Goal: Task Accomplishment & Management: Manage account settings

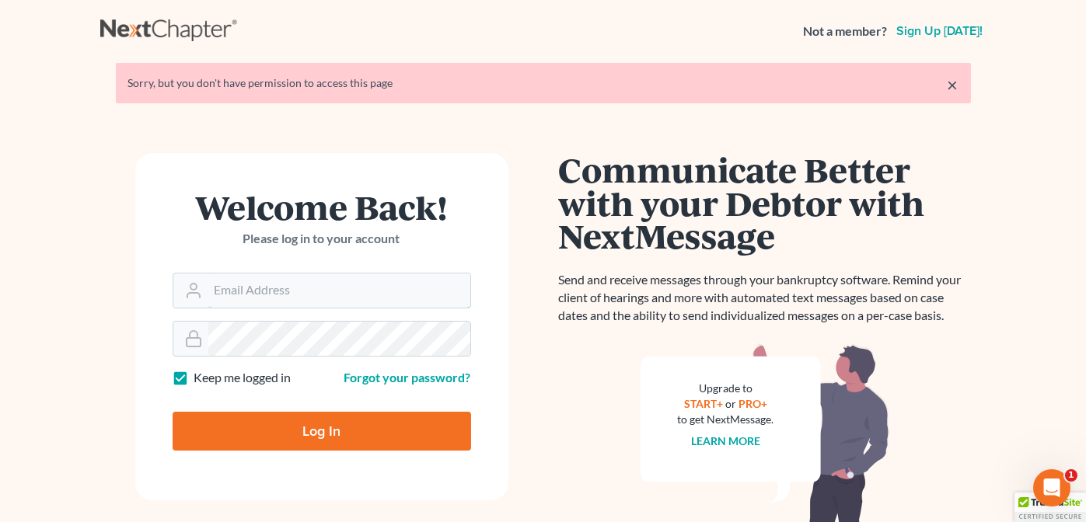
type input "compassionatecounsel@ipsvirtual.com"
click at [280, 441] on input "Log In" at bounding box center [322, 431] width 298 height 39
type input "Thinking..."
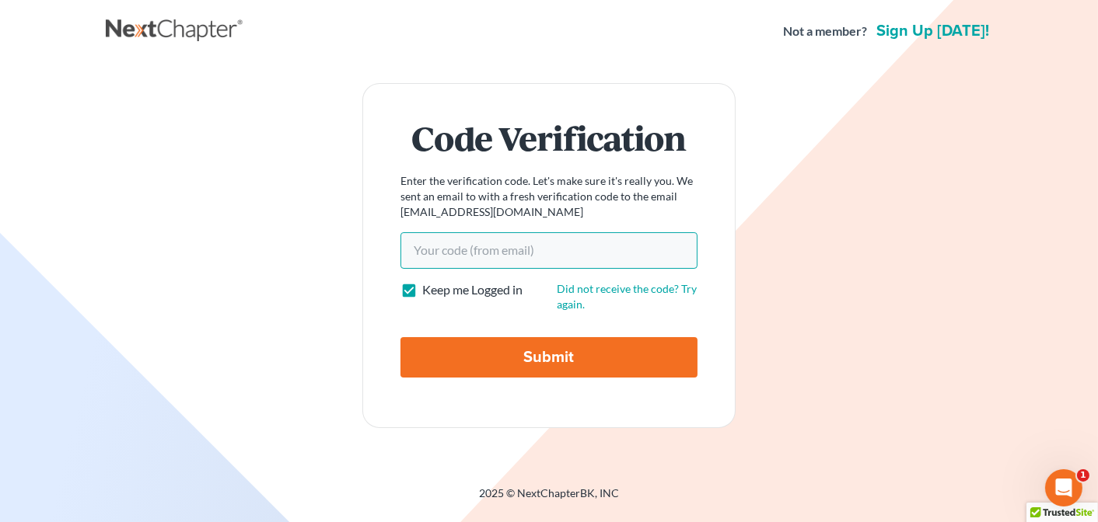
click at [506, 246] on input "Your code(from email)" at bounding box center [548, 250] width 297 height 36
paste input "445b5f"
type input "445b5f"
click at [511, 350] on input "Submit" at bounding box center [548, 357] width 297 height 40
type input "Thinking..."
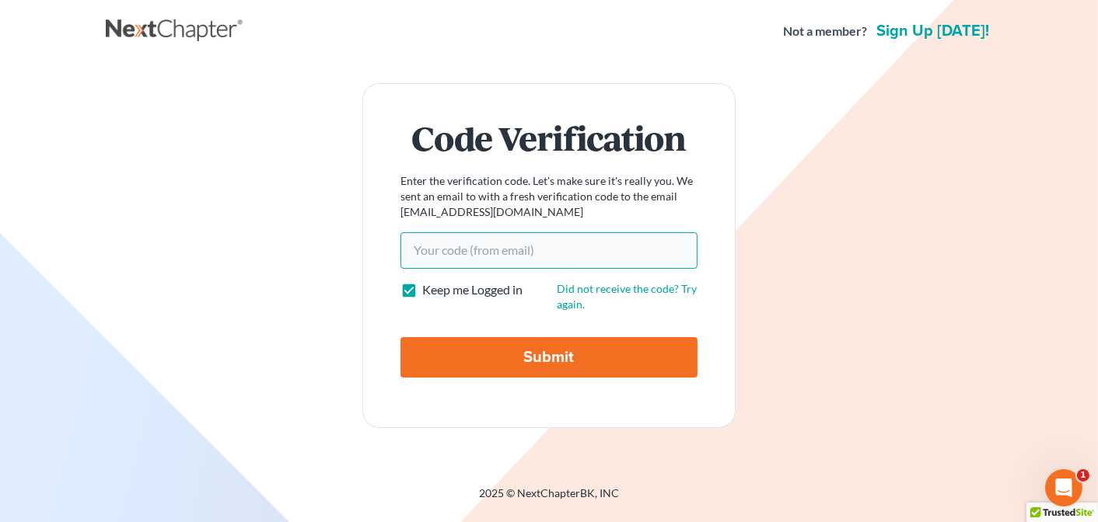
click at [425, 242] on input "Your code(from email)" at bounding box center [548, 250] width 297 height 36
paste input "445b5f"
type input "445b5f"
click at [514, 353] on input "Submit" at bounding box center [548, 357] width 297 height 40
type input "Thinking..."
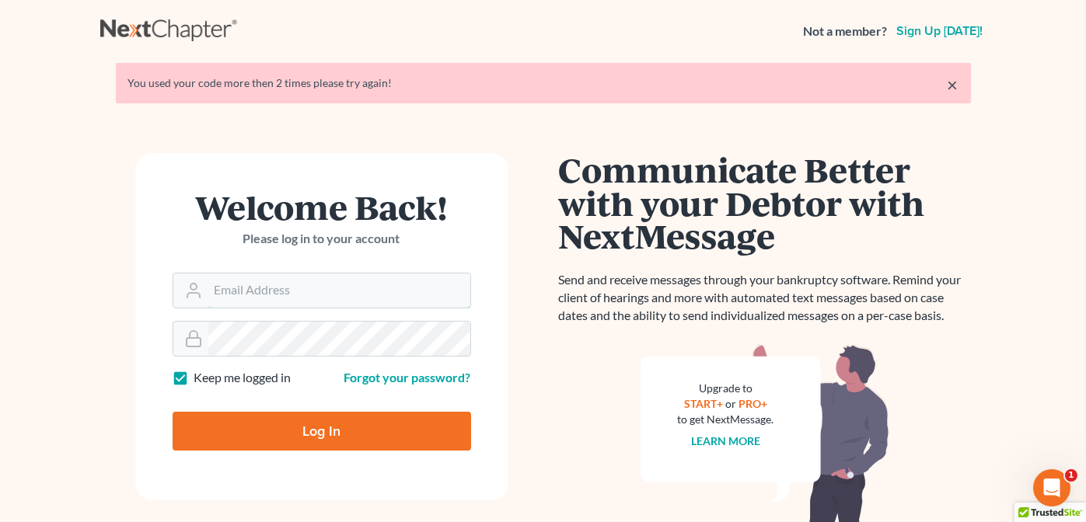
type input "compassionatecounsel@ipsvirtual.com"
click at [284, 431] on input "Log In" at bounding box center [322, 431] width 298 height 39
type input "Thinking..."
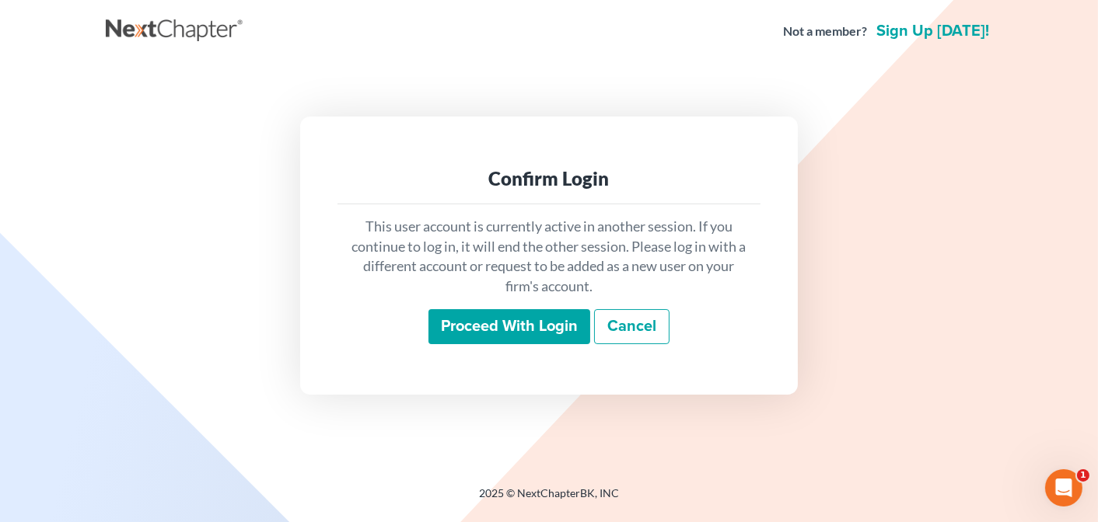
click at [490, 337] on input "Proceed with login" at bounding box center [509, 327] width 162 height 36
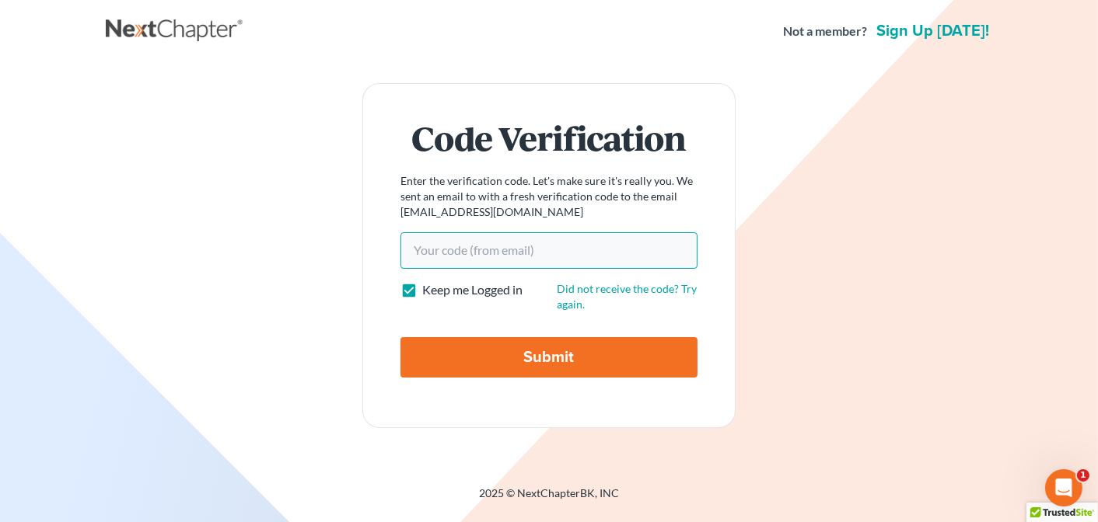
click at [502, 245] on input "Your code(from email)" at bounding box center [548, 250] width 297 height 36
paste input "88b047"
type input "88b047"
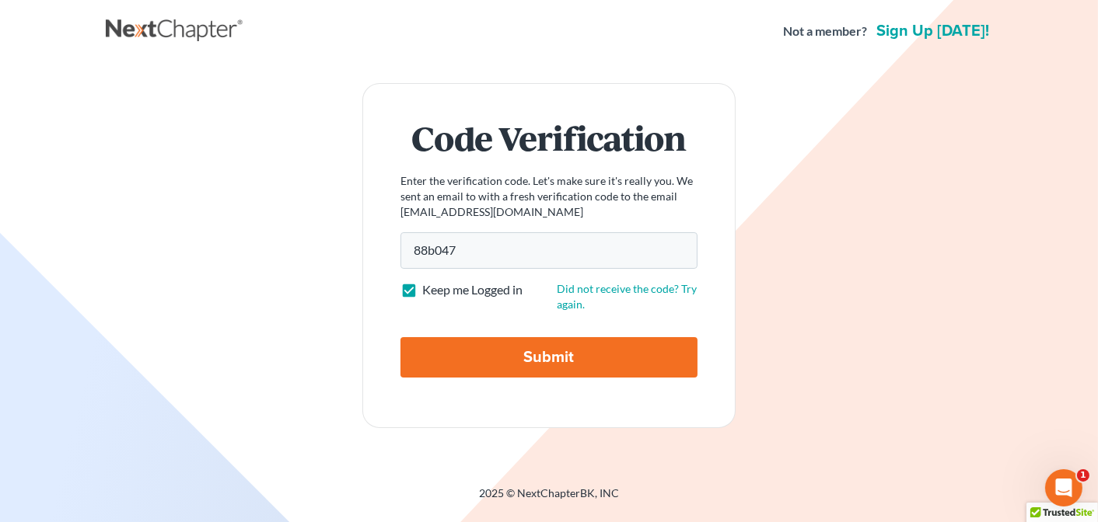
click at [501, 344] on input "Submit" at bounding box center [548, 357] width 297 height 40
type input "Thinking..."
